Goal: Task Accomplishment & Management: Manage account settings

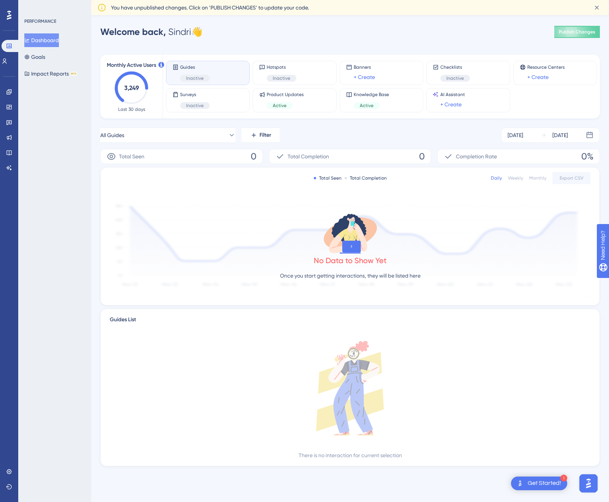
click at [547, 483] on div "Get Started!" at bounding box center [543, 483] width 33 height 8
click at [520, 400] on div "Install Chrome Extension" at bounding box center [497, 397] width 60 height 9
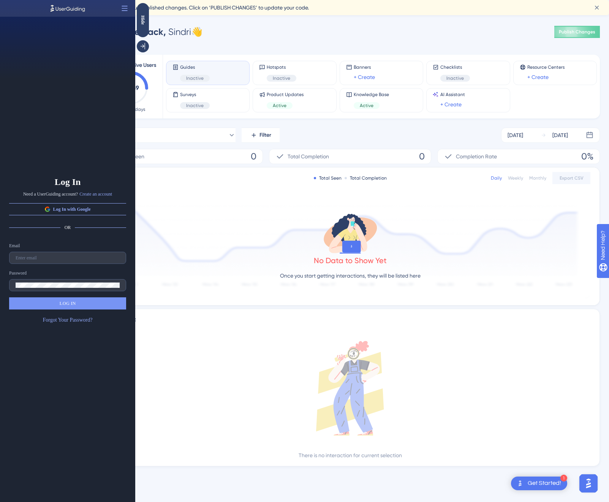
click at [485, 32] on div "Welcome back, Sindri 👋 Publish Changes" at bounding box center [349, 31] width 499 height 15
click at [44, 211] on icon at bounding box center [47, 209] width 6 height 6
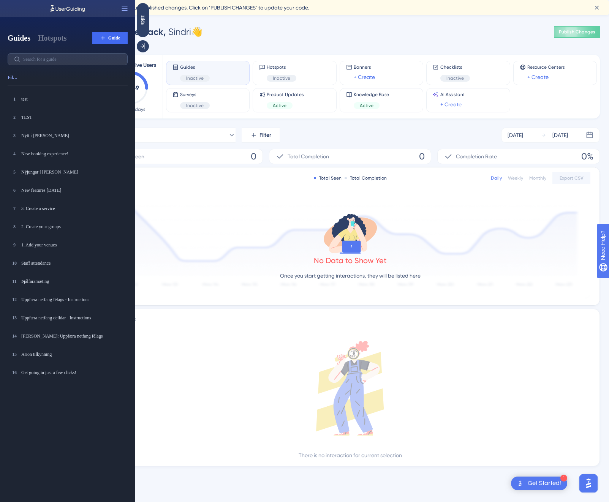
click at [44, 107] on div "1 test test 2 TEST TEST 3 Nýtt í [PERSON_NAME] Nýtt í [PERSON_NAME] 4 New booki…" at bounding box center [71, 297] width 126 height 411
click at [35, 101] on div "test" at bounding box center [59, 99] width 77 height 6
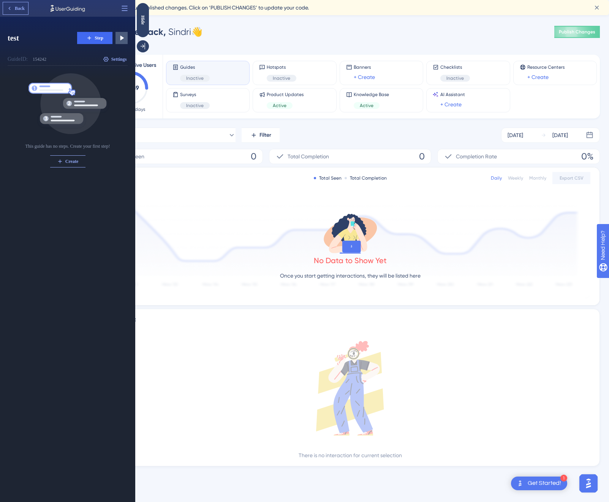
click at [14, 9] on button "Back" at bounding box center [15, 8] width 25 height 12
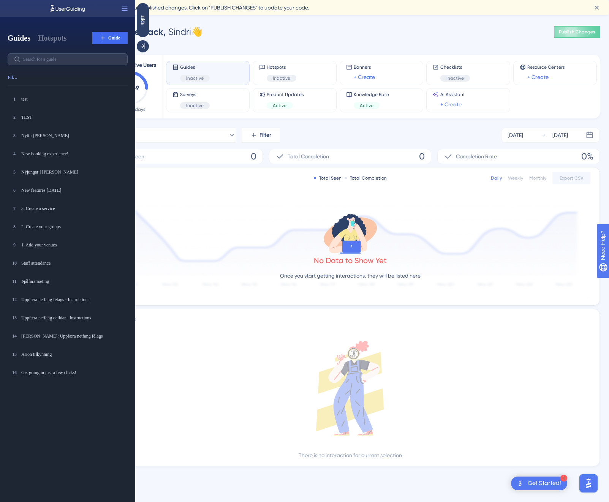
click at [417, 40] on div "Performance Users Engagement Widgets Feedback Product Updates Knowledge Base AI…" at bounding box center [350, 251] width 518 height 454
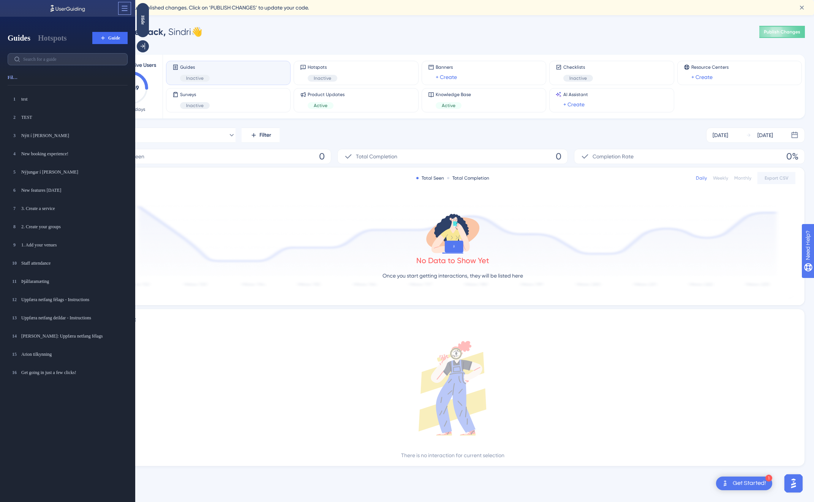
click at [128, 11] on icon at bounding box center [125, 9] width 8 height 8
click at [199, 85] on div "Guides Inactive Hotspots Inactive Banners + Create Checklists Inactive Resource…" at bounding box center [484, 87] width 642 height 64
click at [129, 4] on button at bounding box center [124, 8] width 12 height 12
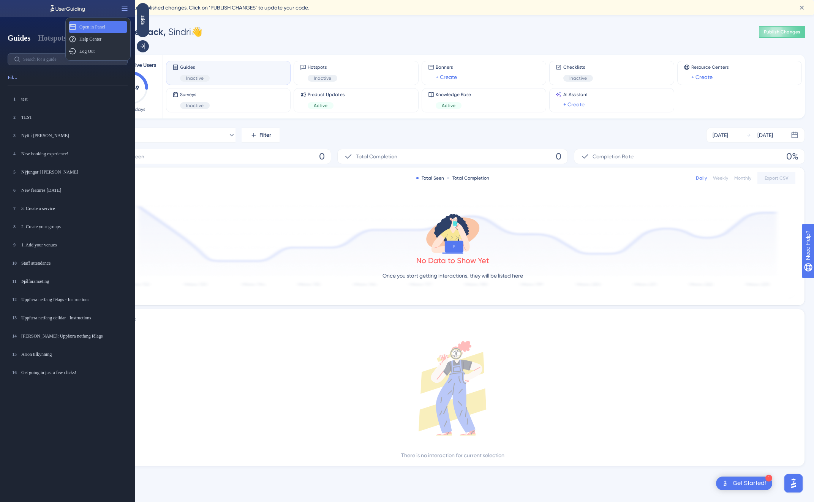
click at [99, 28] on span "Open in Panel" at bounding box center [92, 27] width 26 height 6
click at [363, 212] on div "No Data to Show Yet Once you start getting interactions, they will be listed he…" at bounding box center [452, 248] width 685 height 102
click at [233, 197] on div "Total Seen Total Completion Daily Weekly Monthly Export CSV No Data to Show Yet…" at bounding box center [453, 236] width 704 height 138
click at [147, 27] on div "Hide" at bounding box center [143, 20] width 12 height 34
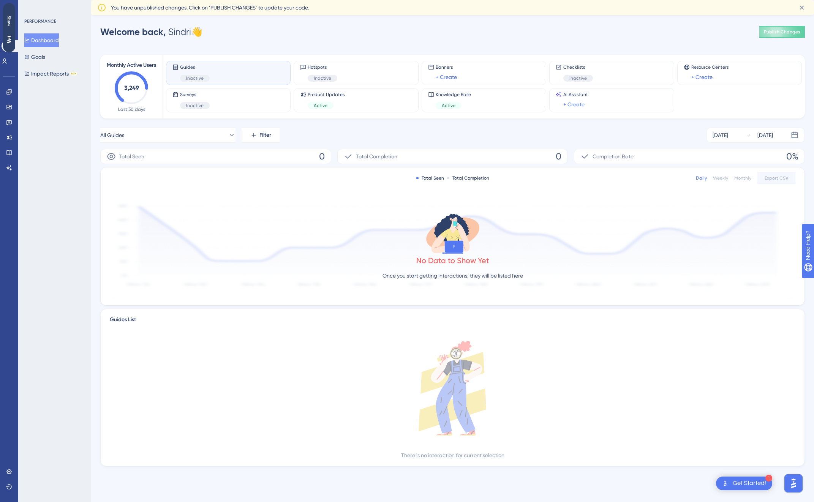
drag, startPoint x: 6, startPoint y: 28, endPoint x: 627, endPoint y: 222, distance: 650.4
click at [15, 52] on html "Show" at bounding box center [9, 27] width 12 height 49
click at [6, 475] on link at bounding box center [9, 472] width 6 height 12
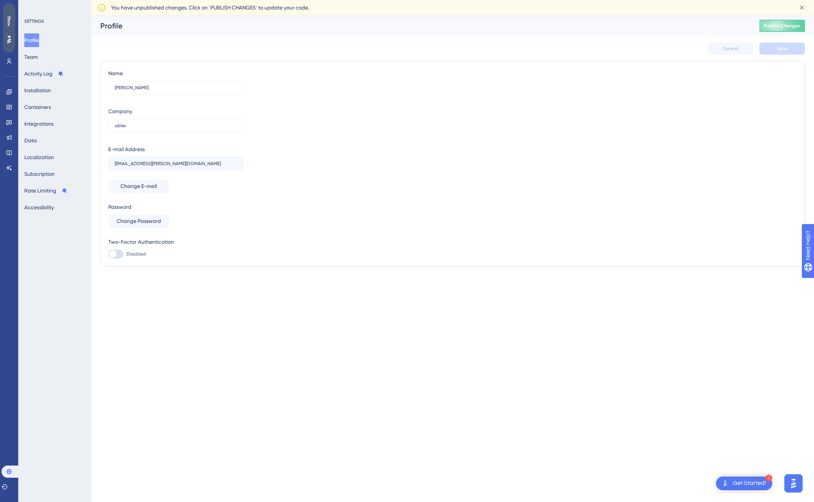
click at [7, 42] on icon at bounding box center [9, 40] width 4 height 8
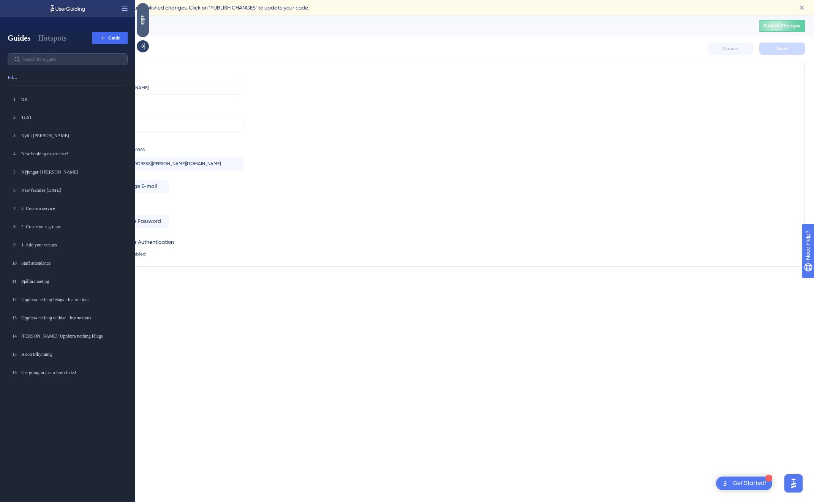
click at [126, 10] on icon at bounding box center [125, 8] width 6 height 5
click at [141, 16] on div "Hide" at bounding box center [143, 19] width 12 height 9
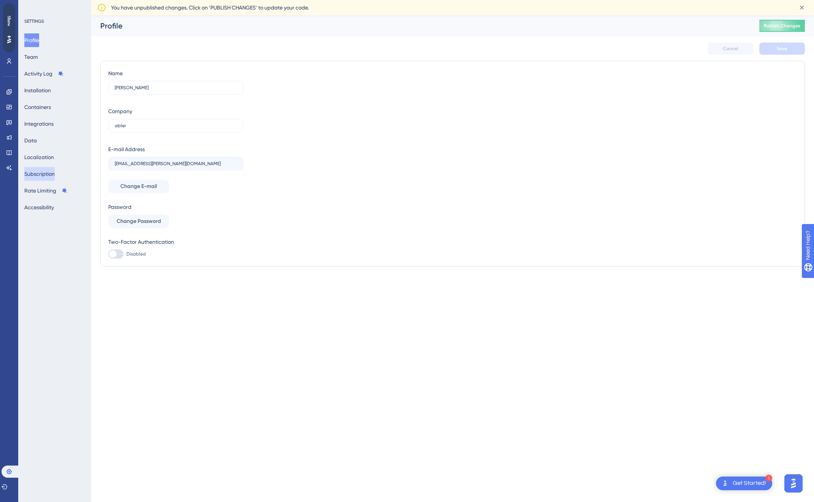
click at [49, 169] on button "Subscription" at bounding box center [39, 174] width 30 height 14
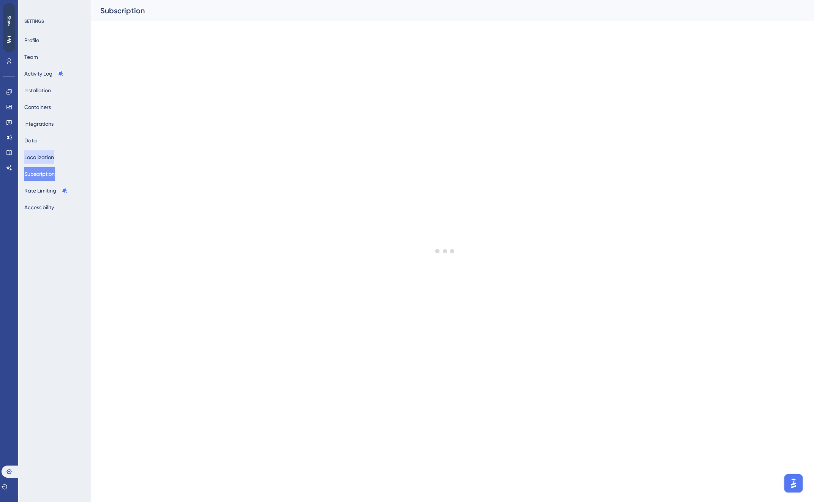
click at [48, 156] on button "Localization" at bounding box center [39, 157] width 30 height 14
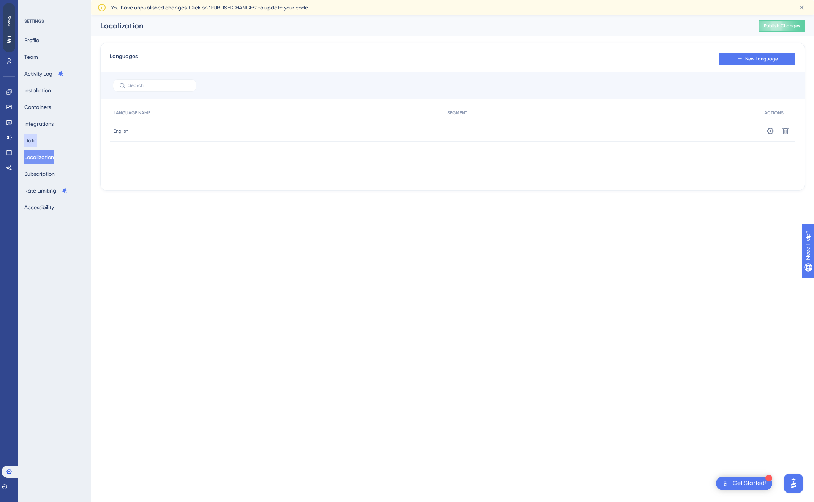
click at [37, 139] on button "Data" at bounding box center [30, 141] width 13 height 14
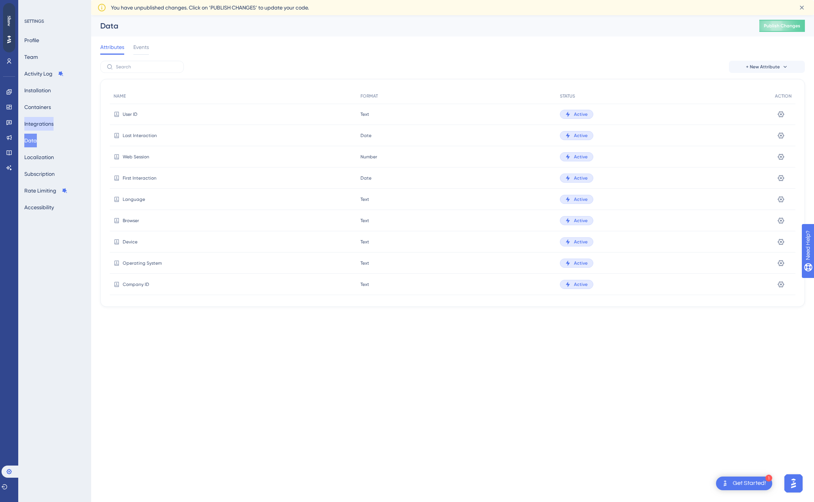
click at [43, 128] on button "Integrations" at bounding box center [38, 124] width 29 height 14
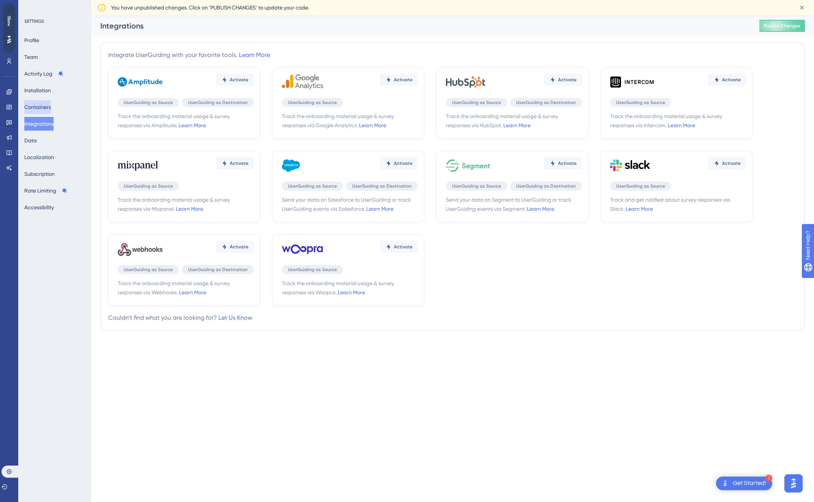
click at [36, 103] on button "Containers" at bounding box center [37, 107] width 27 height 14
